Goal: Contribute content

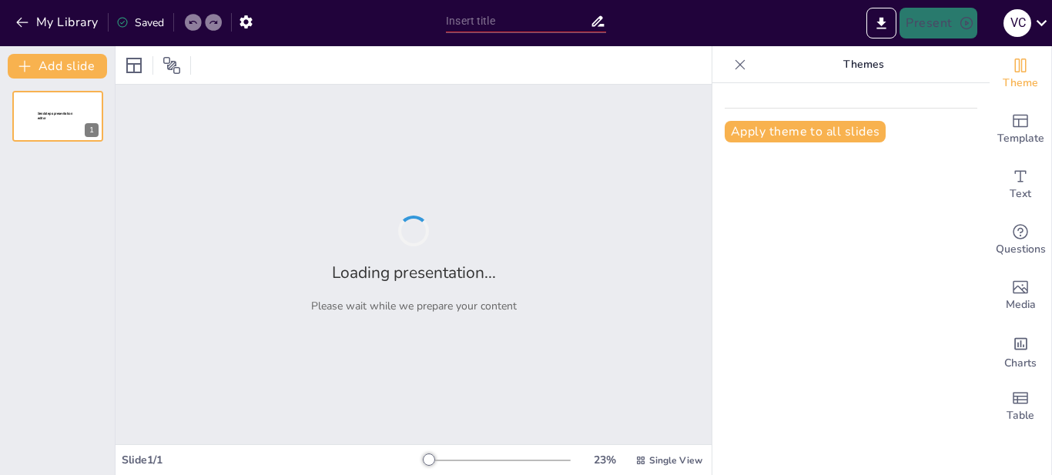
type input "Colores y Emociones: El Poder de los [DEMOGRAPHIC_DATA] en la Publicidad"
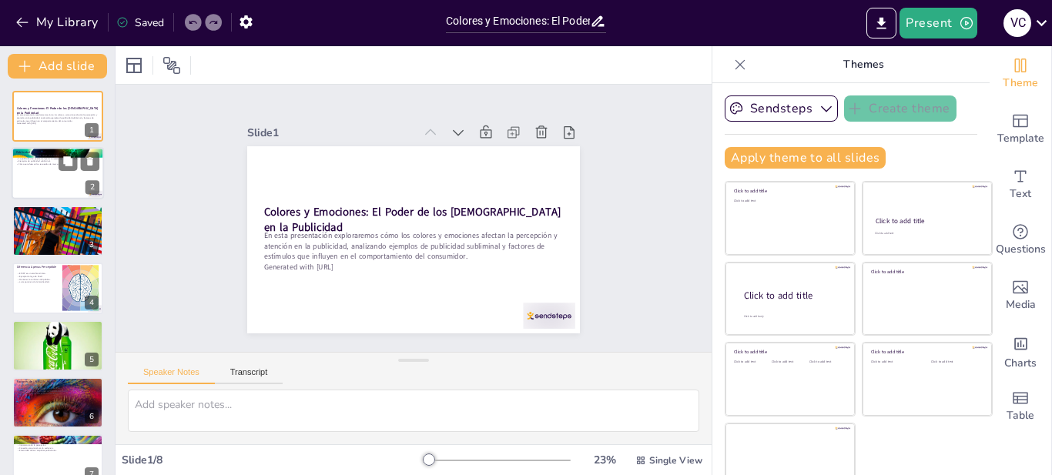
click at [35, 178] on div at bounding box center [58, 174] width 92 height 52
type textarea "Lo ipsumdolor sitametcon ad elit se do eius te inc utl etdolore magnaa eni admi…"
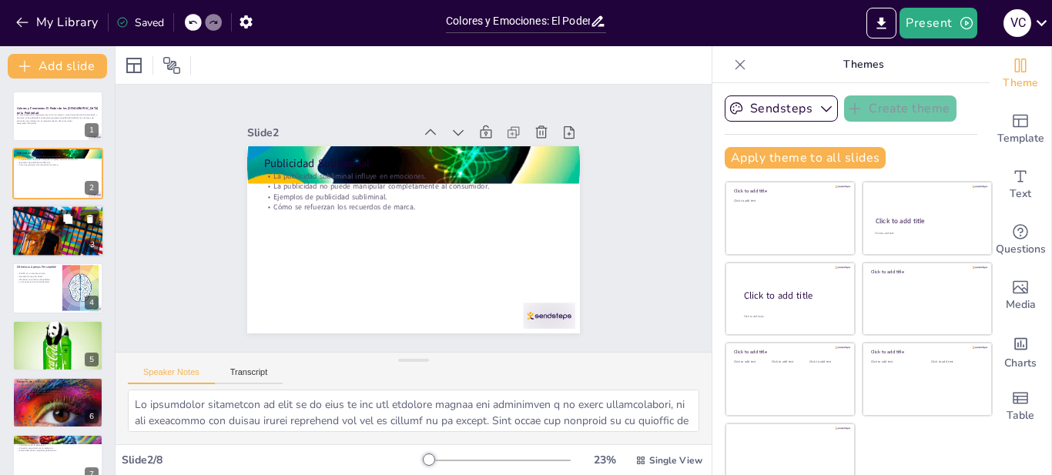
click at [49, 230] on div at bounding box center [58, 230] width 92 height 69
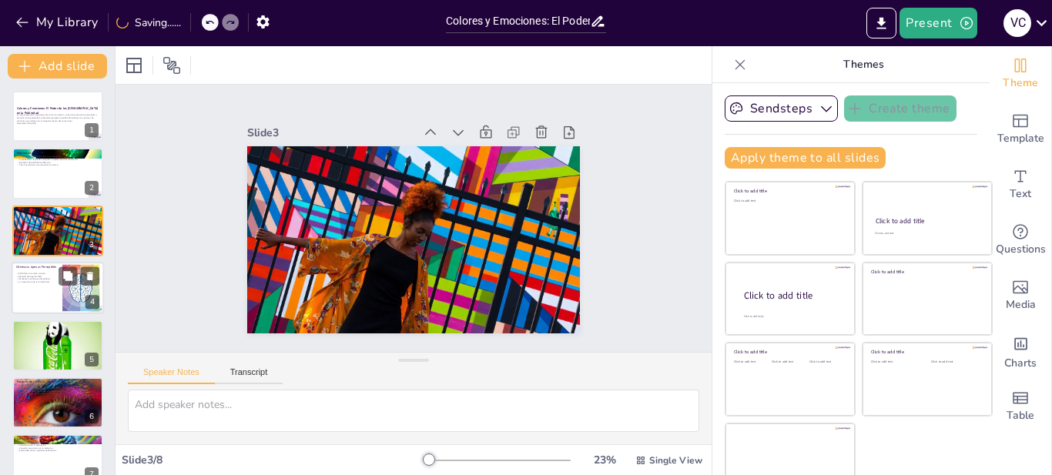
click at [50, 278] on p "Mantener la confianza del público." at bounding box center [37, 279] width 42 height 3
type textarea "Comprender el concepto de DAP es esencial para los estudiantes de marketing, ya…"
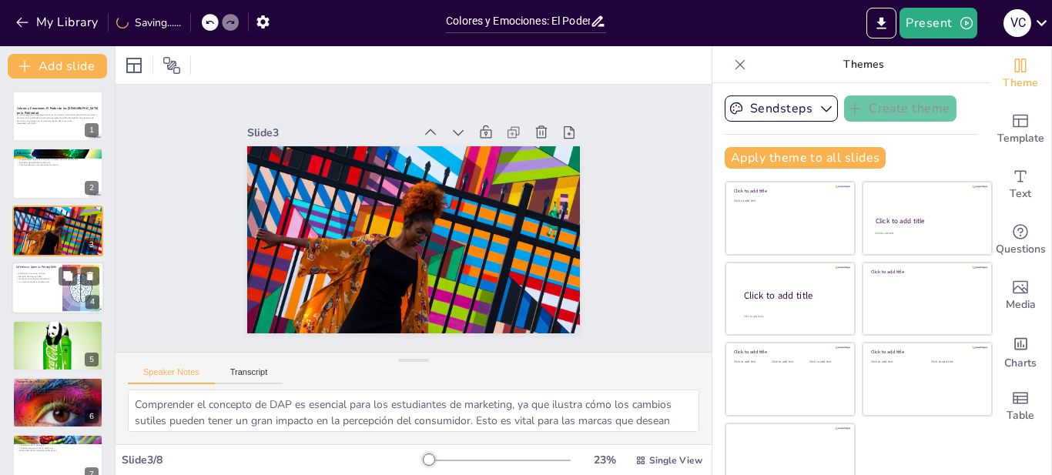
scroll to position [12, 0]
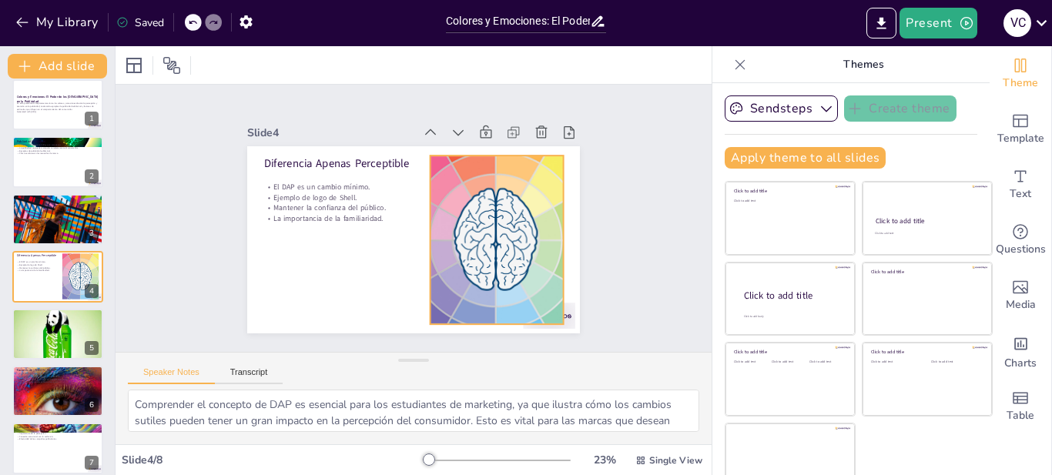
click at [468, 226] on div at bounding box center [460, 290] width 367 height 354
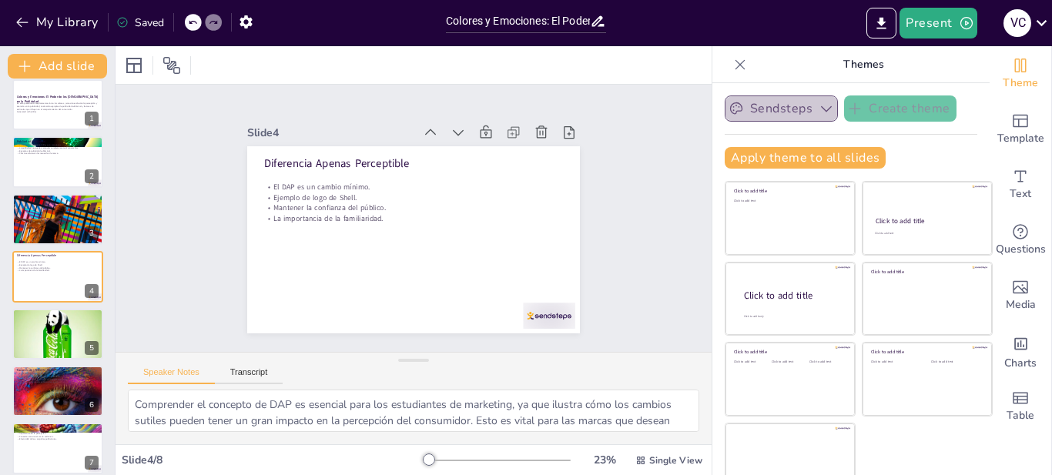
click at [757, 118] on button "Sendsteps" at bounding box center [781, 108] width 113 height 26
click at [787, 66] on p "Themes" at bounding box center [863, 64] width 222 height 37
